Goal: Task Accomplishment & Management: Manage account settings

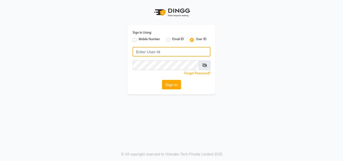
click at [151, 51] on input "Username" at bounding box center [171, 52] width 78 height 10
click at [195, 53] on input "Username" at bounding box center [171, 52] width 78 height 10
type input "salonyou"
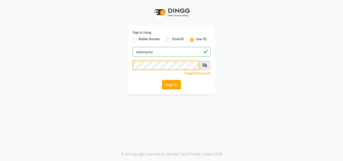
click at [162, 80] on button "Sign In" at bounding box center [171, 85] width 19 height 10
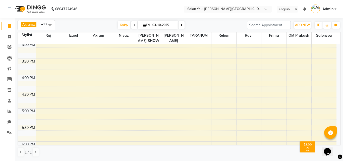
scroll to position [251, 0]
